Goal: Task Accomplishment & Management: Use online tool/utility

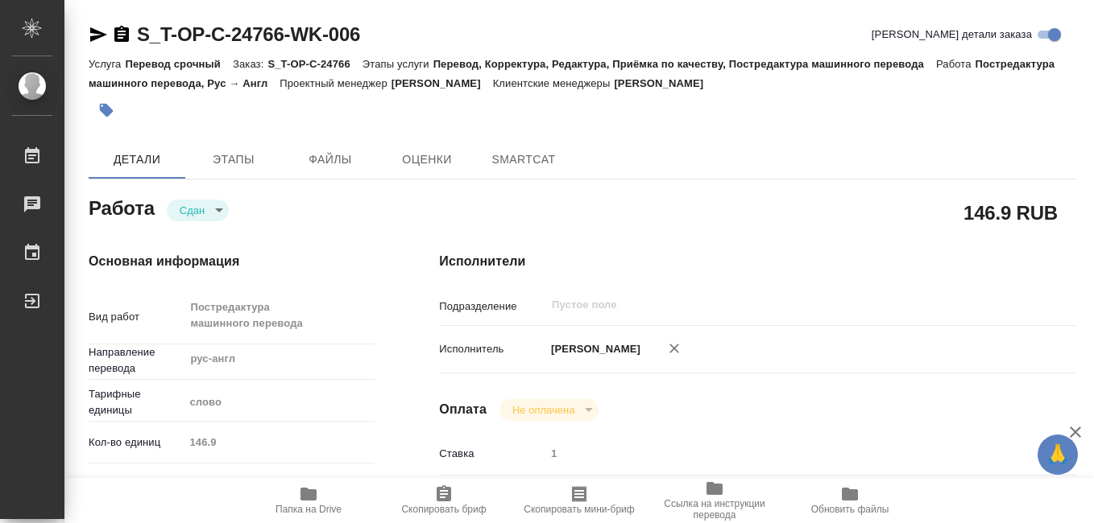
type textarea "x"
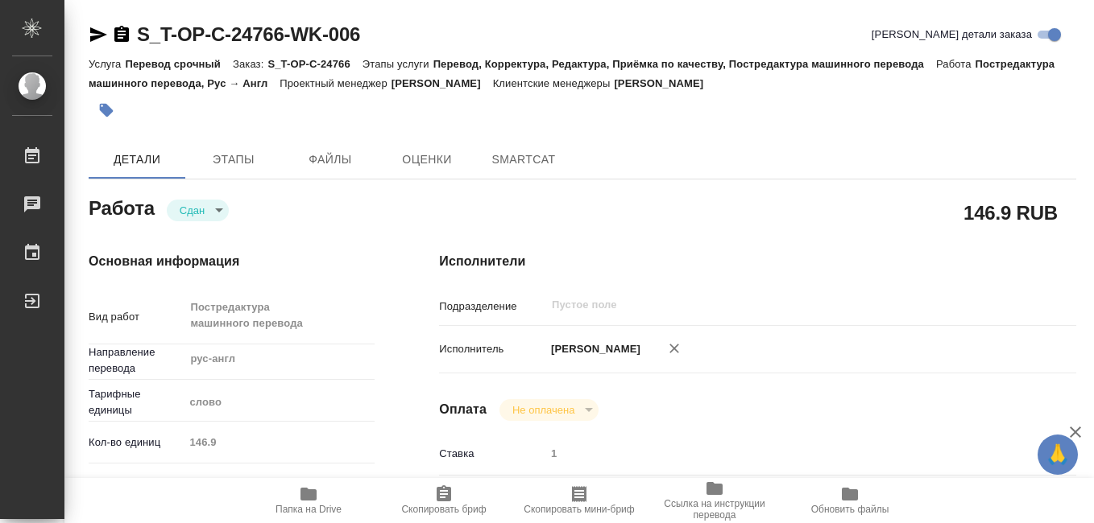
type textarea "x"
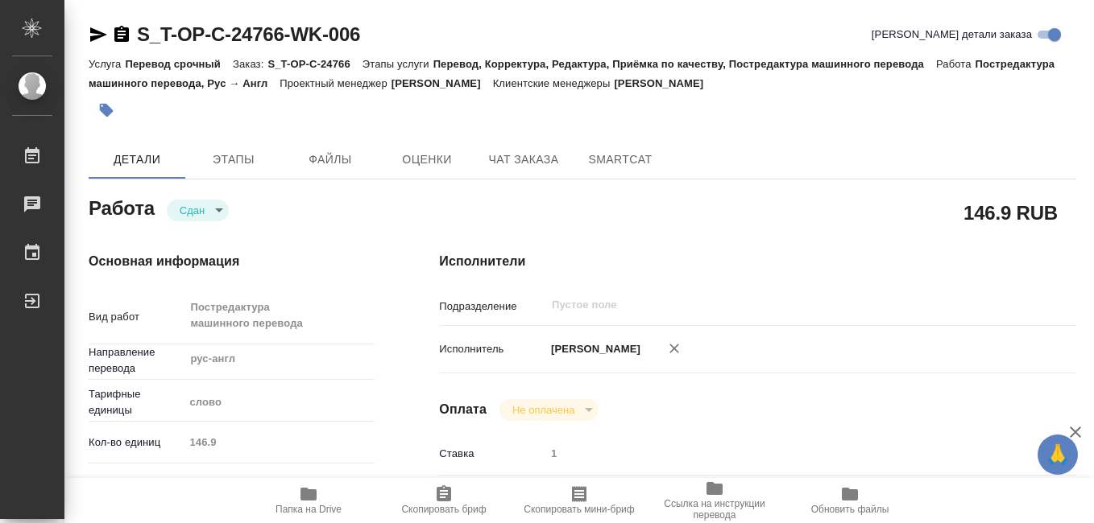
type textarea "x"
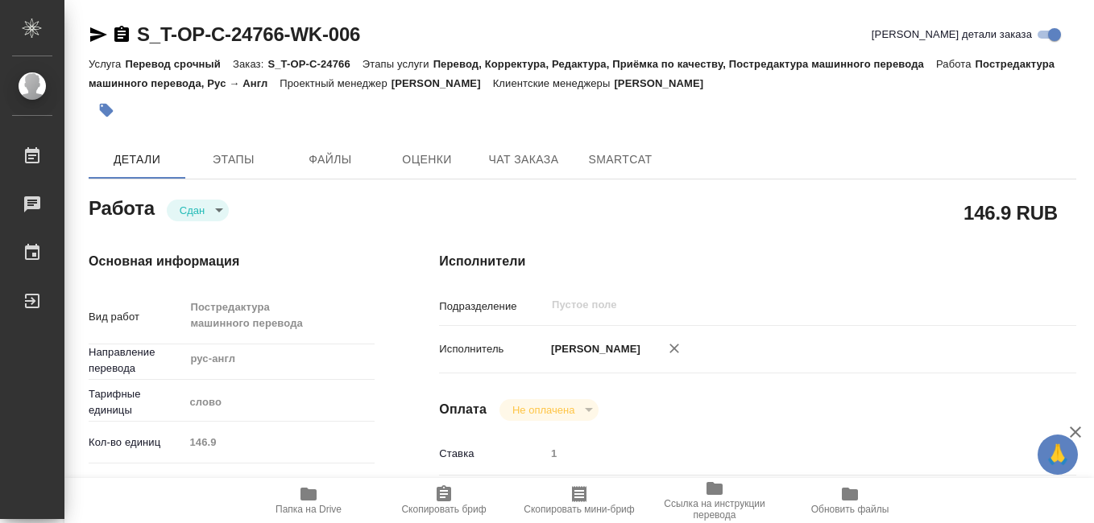
type textarea "x"
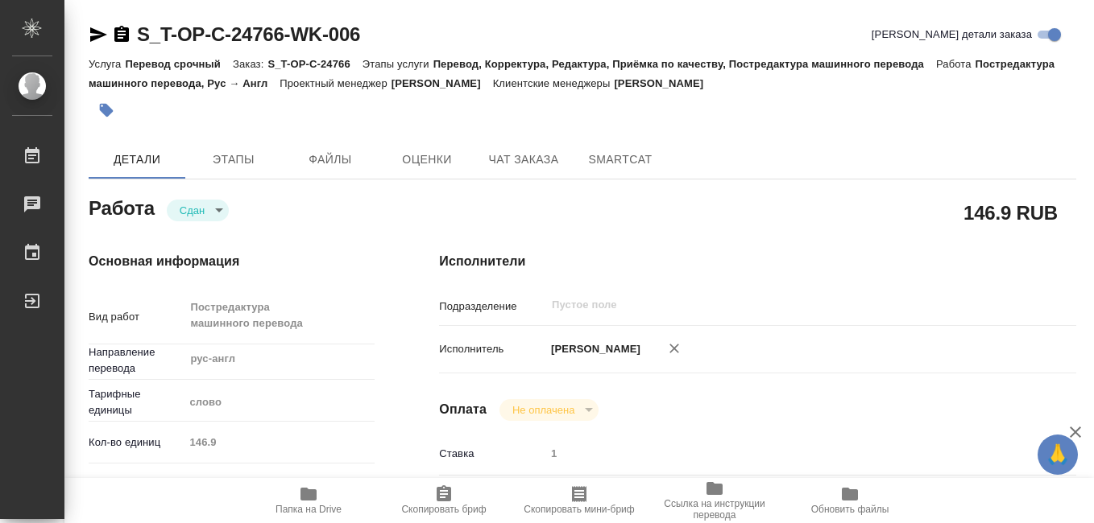
type textarea "x"
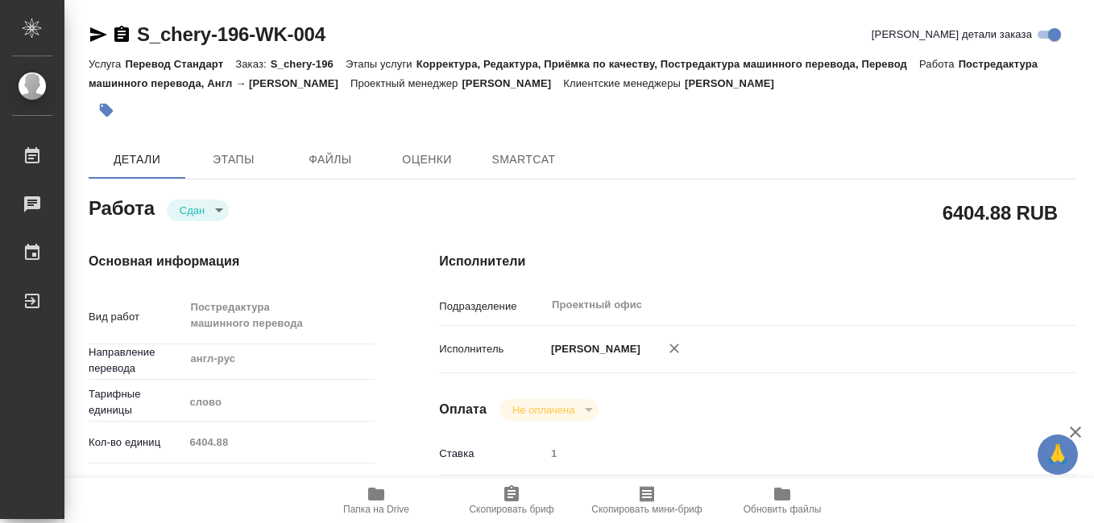
type textarea "x"
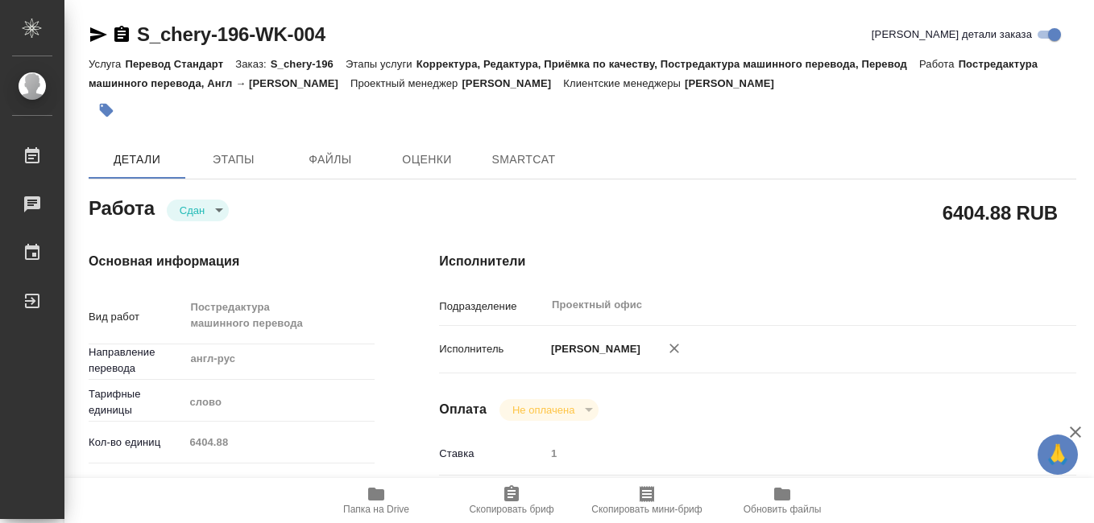
type textarea "x"
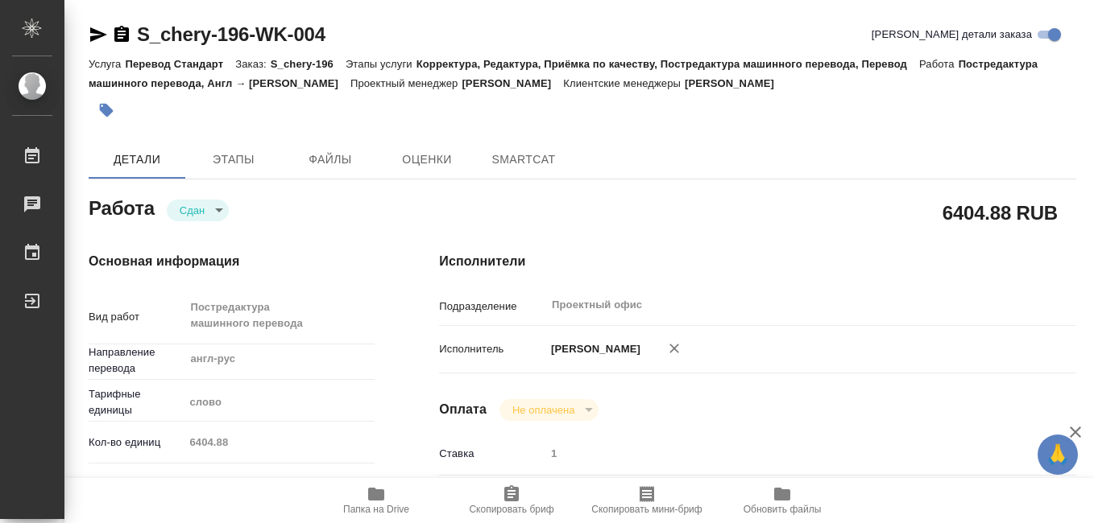
type textarea "x"
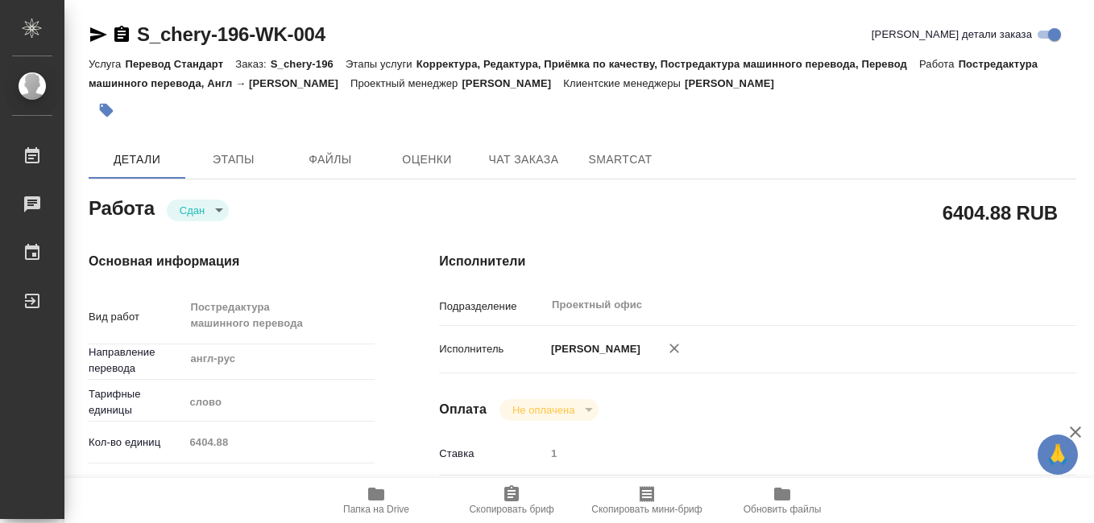
type textarea "x"
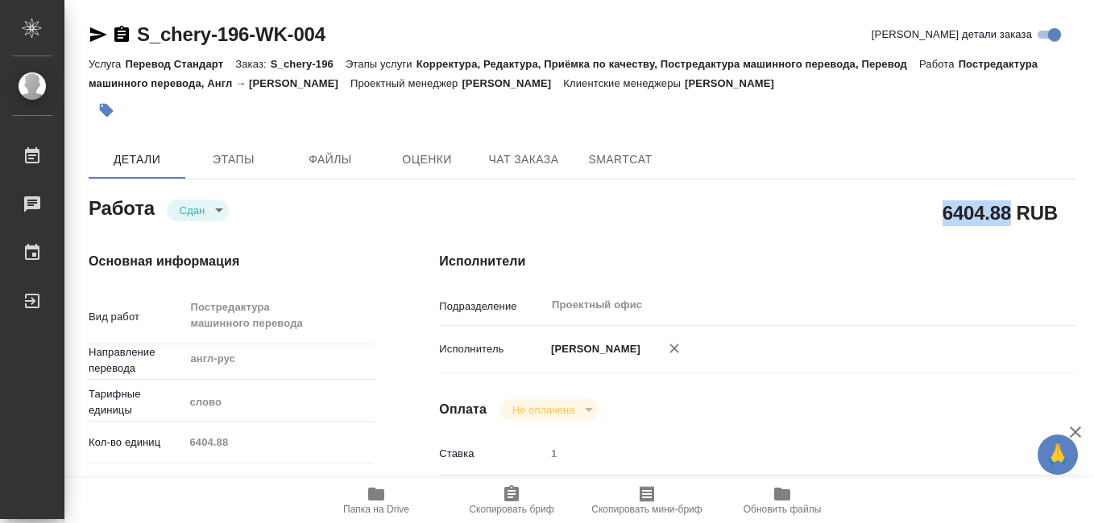
type textarea "x"
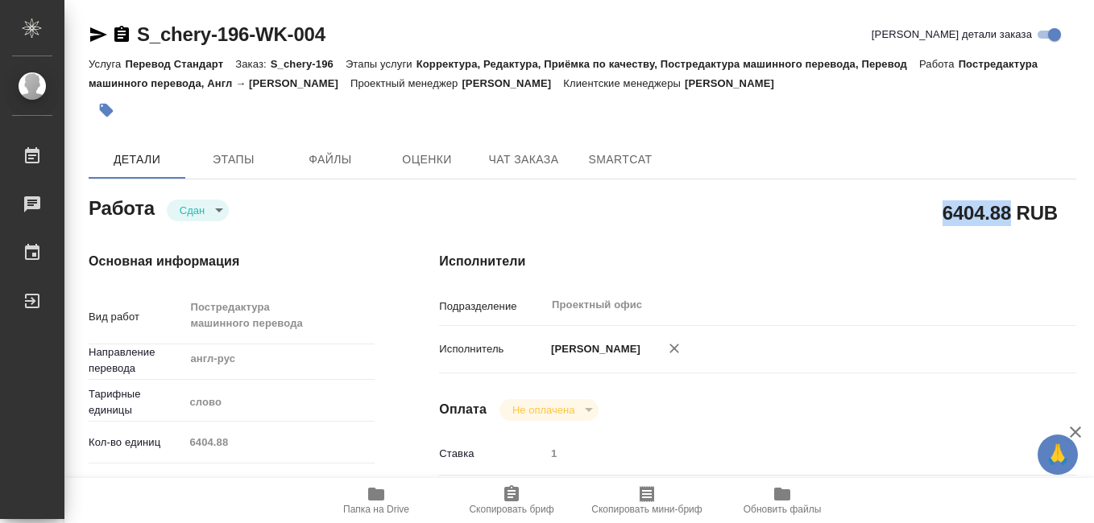
drag, startPoint x: 945, startPoint y: 213, endPoint x: 1007, endPoint y: 215, distance: 62.0
click at [1007, 215] on h2 "6404.88 RUB" at bounding box center [999, 212] width 115 height 27
drag, startPoint x: 1007, startPoint y: 215, endPoint x: 991, endPoint y: 216, distance: 15.3
copy h2 "6404.88"
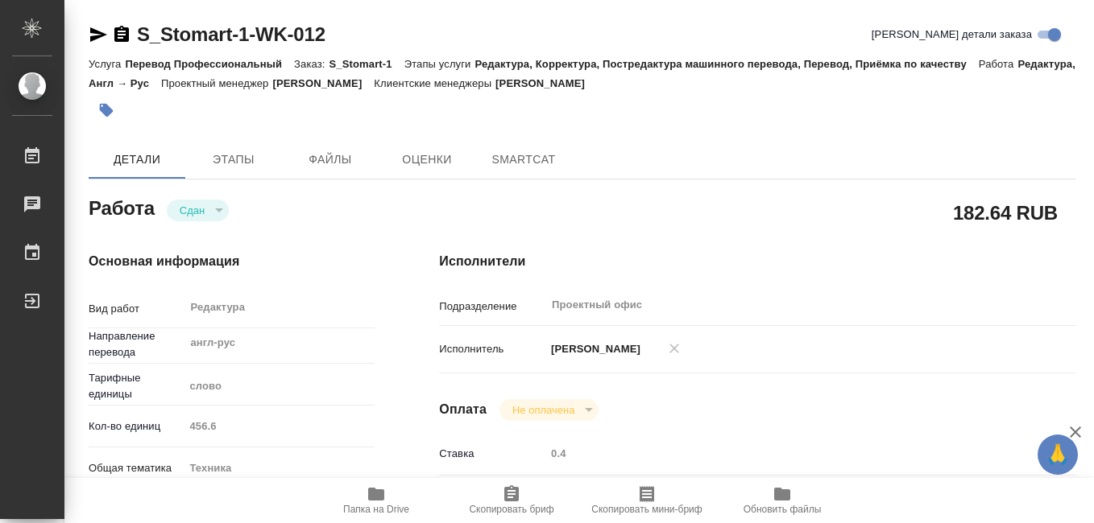
type textarea "x"
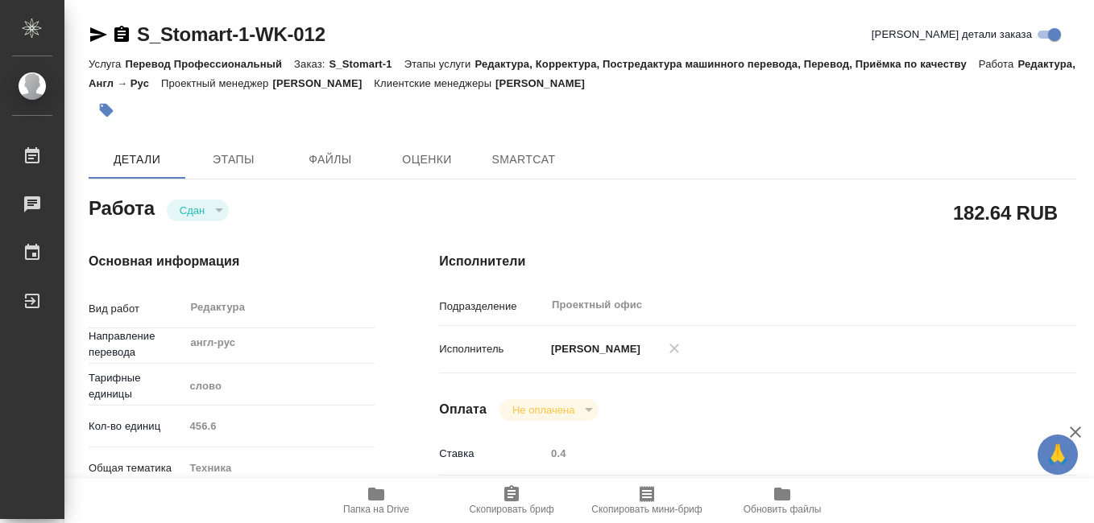
type textarea "x"
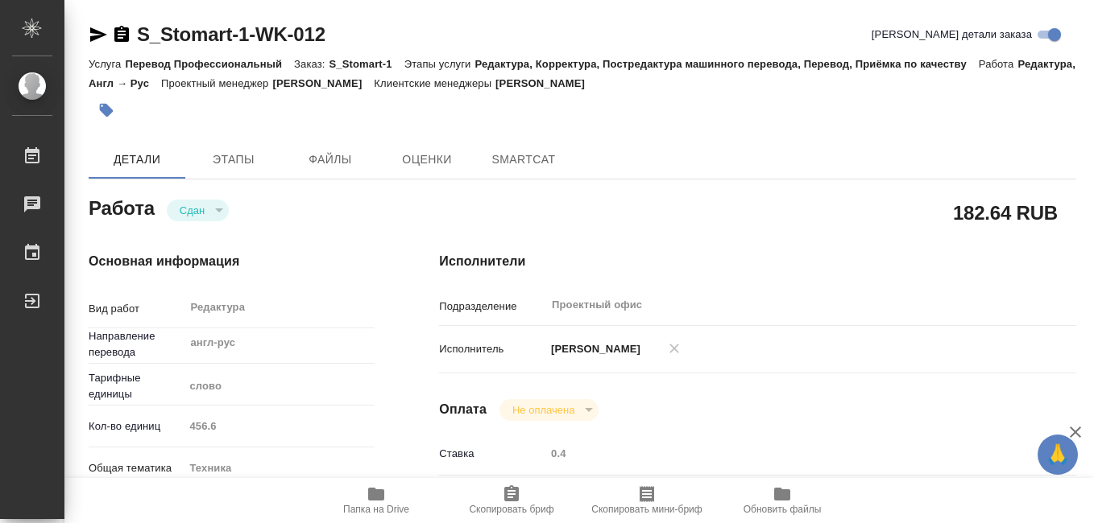
type textarea "x"
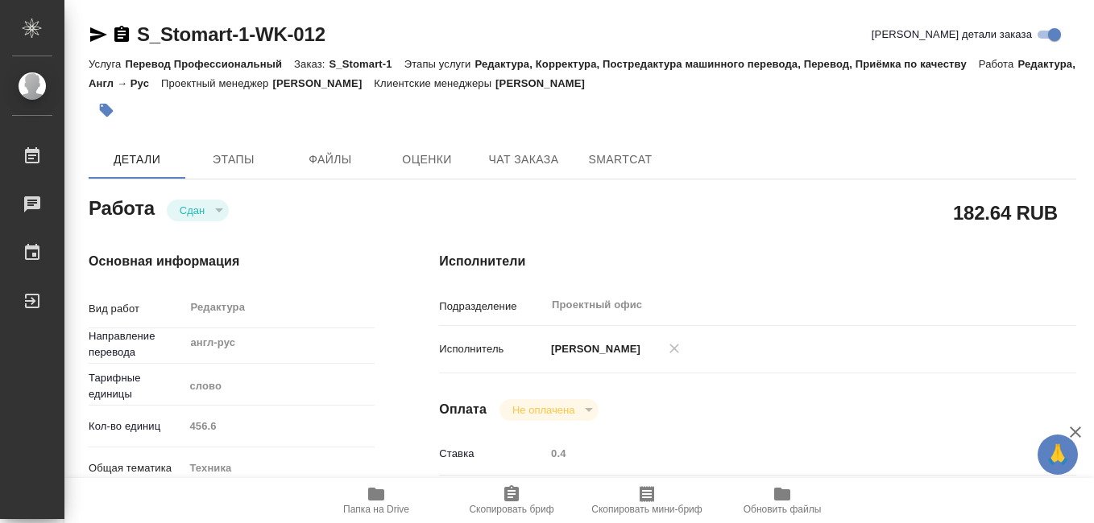
type textarea "x"
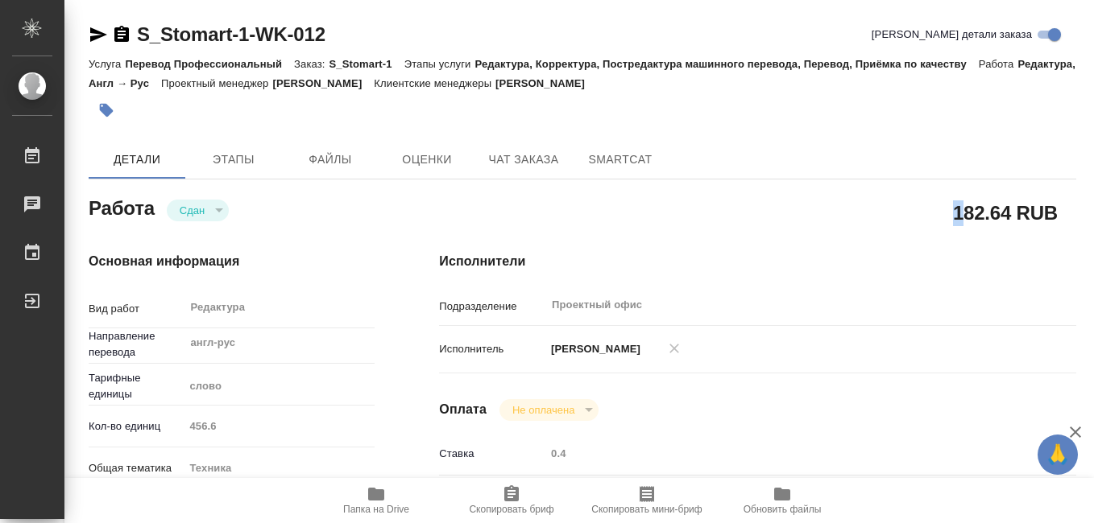
type textarea "x"
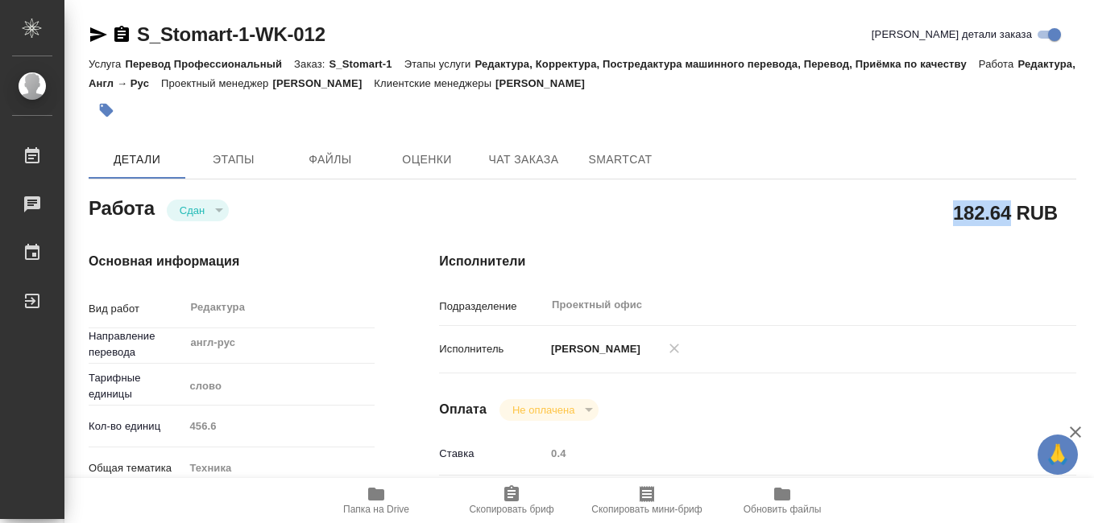
drag, startPoint x: 955, startPoint y: 213, endPoint x: 1006, endPoint y: 214, distance: 50.8
click at [1006, 214] on h2 "182.64 RUB" at bounding box center [1005, 212] width 105 height 27
drag, startPoint x: 1006, startPoint y: 214, endPoint x: 991, endPoint y: 216, distance: 14.6
copy h2 "182.64"
